Goal: Task Accomplishment & Management: Manage account settings

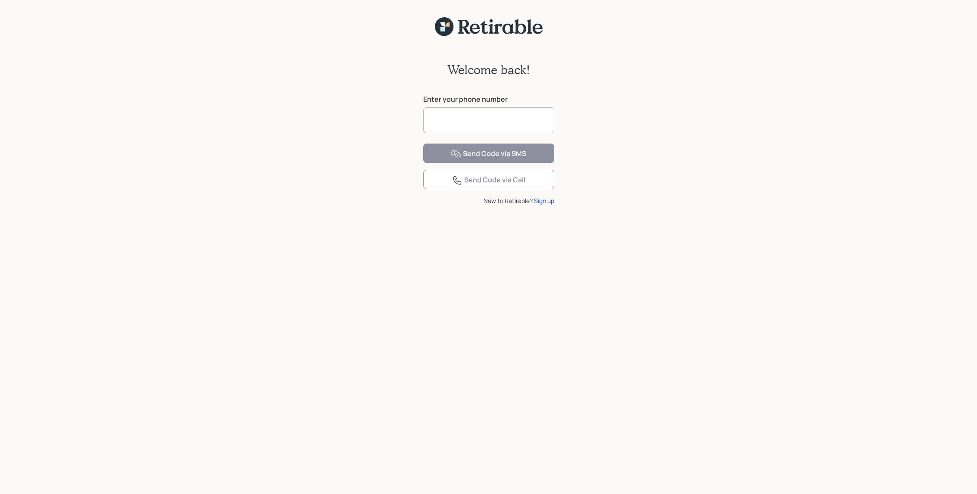
click at [468, 115] on input at bounding box center [488, 120] width 131 height 26
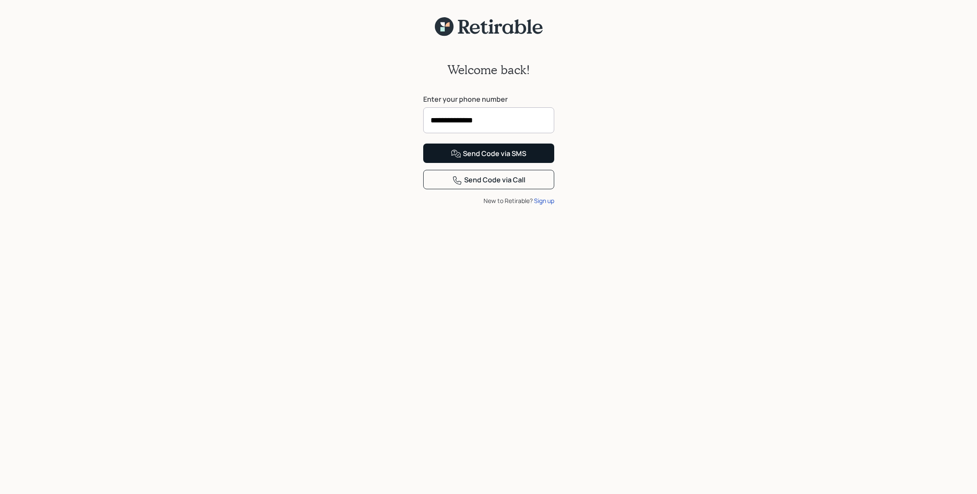
type input "**********"
click at [498, 159] on div "Send Code via SMS" at bounding box center [488, 154] width 75 height 10
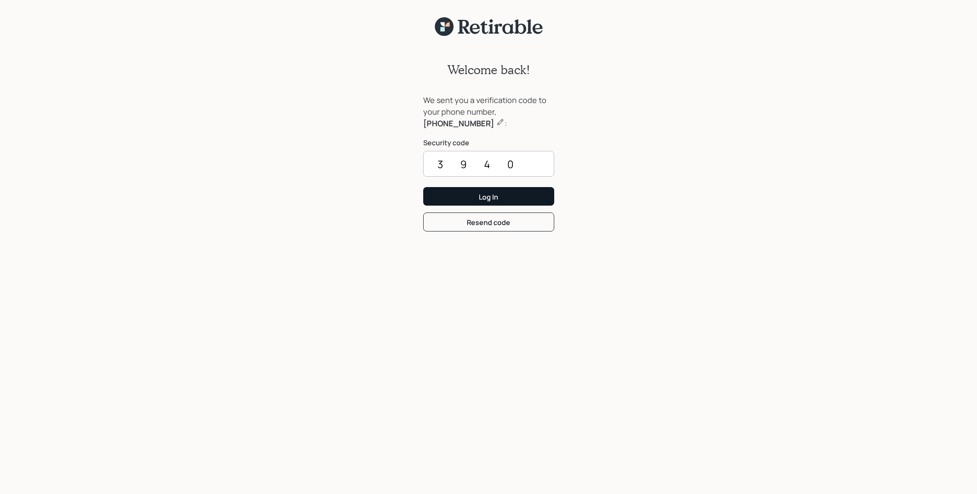
type input "3940"
click at [490, 196] on div "Log In" at bounding box center [488, 196] width 19 height 9
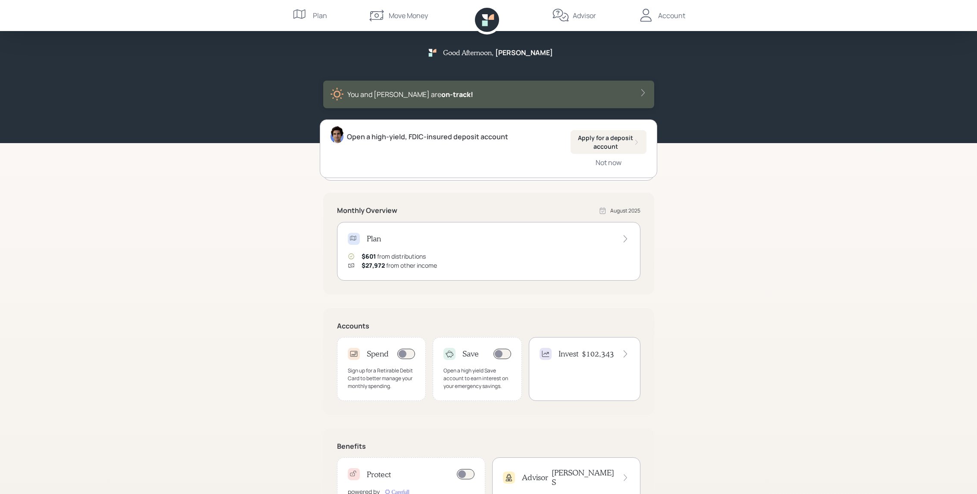
click at [651, 13] on icon at bounding box center [645, 15] width 17 height 17
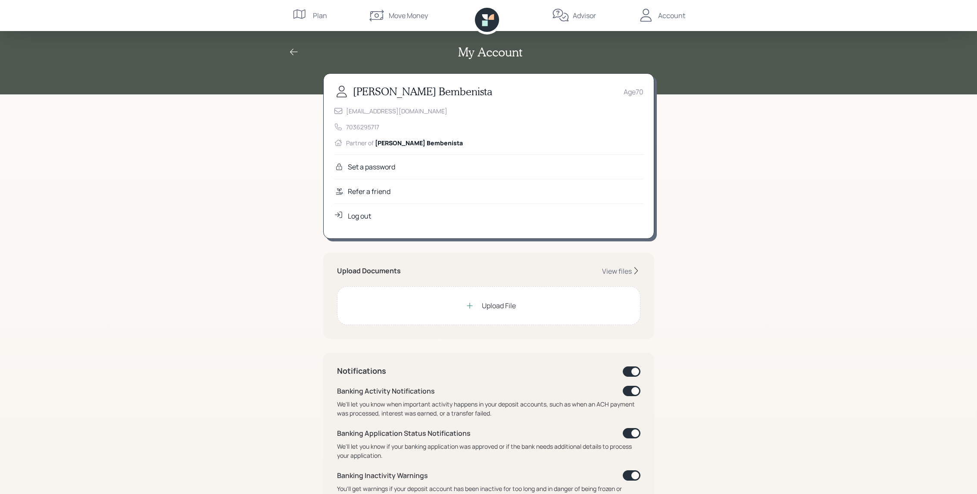
click at [701, 122] on div "My Account [PERSON_NAME] Age [DEMOGRAPHIC_DATA] [EMAIL_ADDRESS][DOMAIN_NAME] 70…" at bounding box center [488, 395] width 977 height 791
click at [613, 268] on div "View files" at bounding box center [617, 270] width 30 height 9
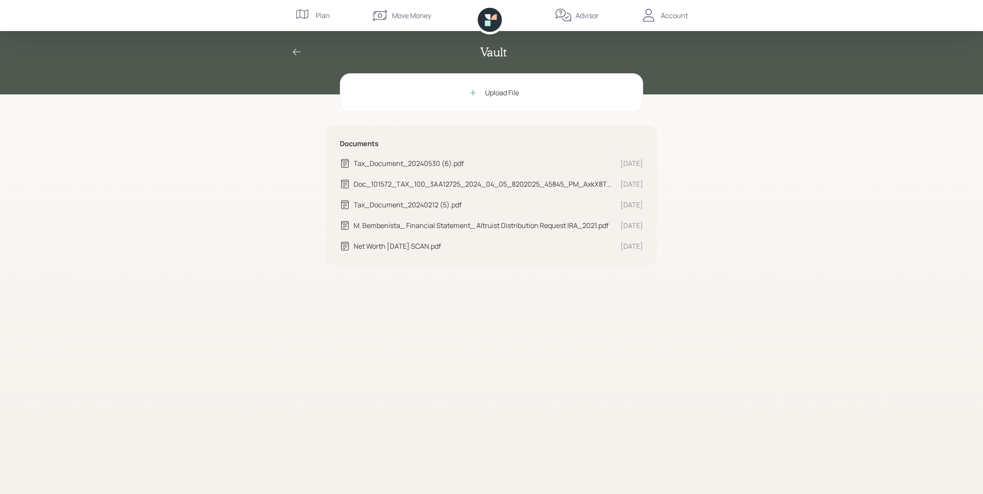
click at [454, 223] on div "M. Bembenista_ Financial Statement_ Altruist Distribution Request IRA_2021.pdf" at bounding box center [484, 225] width 260 height 10
click at [415, 162] on div "Tax_Document_20240530 (6).pdf" at bounding box center [484, 163] width 260 height 10
click at [409, 184] on div "Doc_101572_TAX_100_3AA12725_2024_04_05_8202025_45845_PM_AxkX8T43.pdf" at bounding box center [484, 184] width 260 height 10
click at [408, 205] on div "Tax_Document_20240212 (5).pdf" at bounding box center [484, 204] width 260 height 10
click at [440, 223] on div "M. Bembenista_ Financial Statement_ Altruist Distribution Request IRA_2021.pdf" at bounding box center [484, 225] width 260 height 10
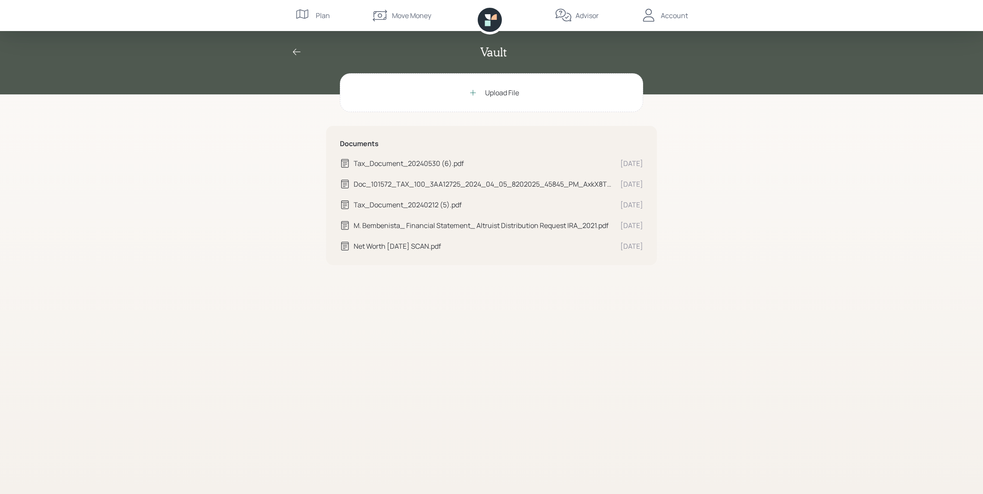
click at [440, 223] on div "M. Bembenista_ Financial Statement_ Altruist Distribution Request IRA_2021.pdf" at bounding box center [484, 225] width 260 height 10
click at [410, 244] on div "Net Worth [DATE] SCAN.pdf" at bounding box center [484, 246] width 260 height 10
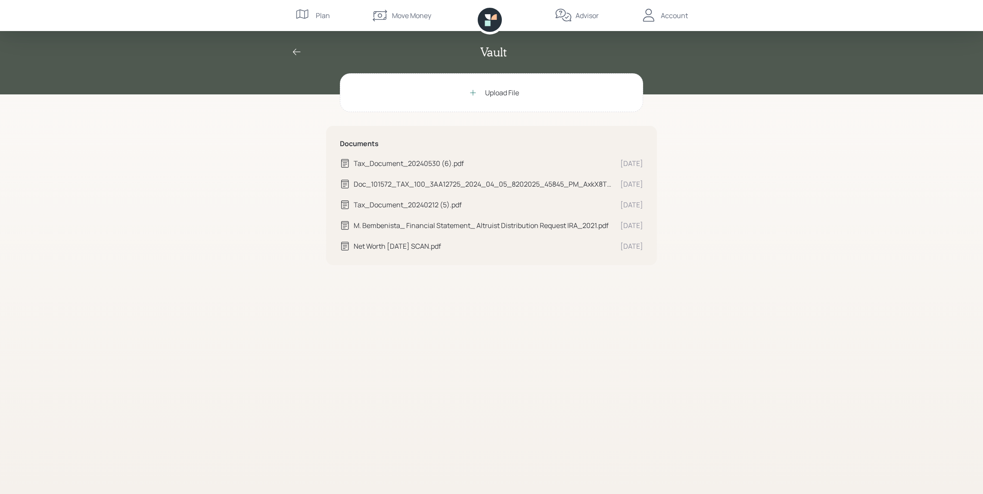
click at [664, 15] on div "Account" at bounding box center [674, 15] width 27 height 10
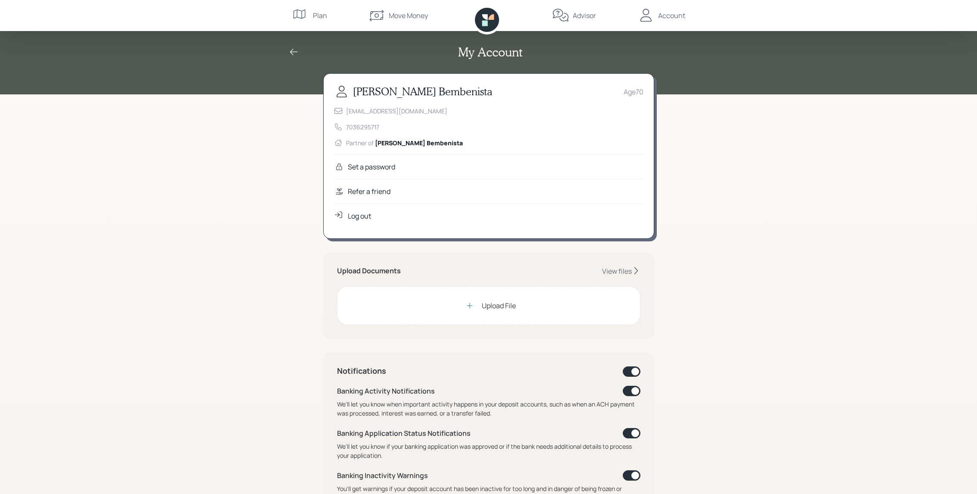
click at [358, 216] on div "Log out" at bounding box center [359, 216] width 23 height 10
